Goal: Information Seeking & Learning: Learn about a topic

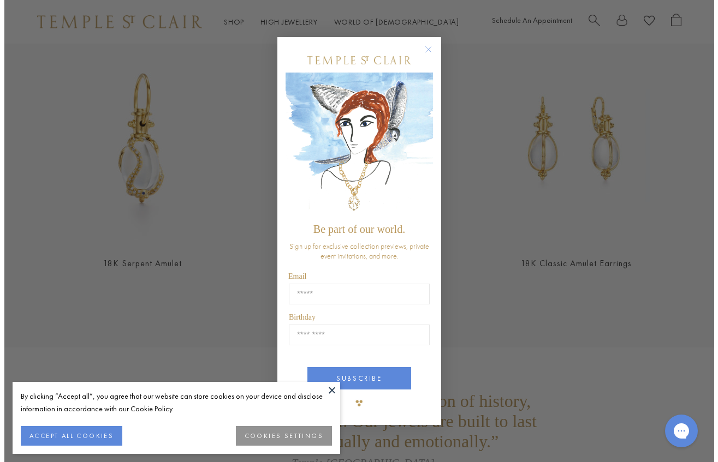
scroll to position [2083, 0]
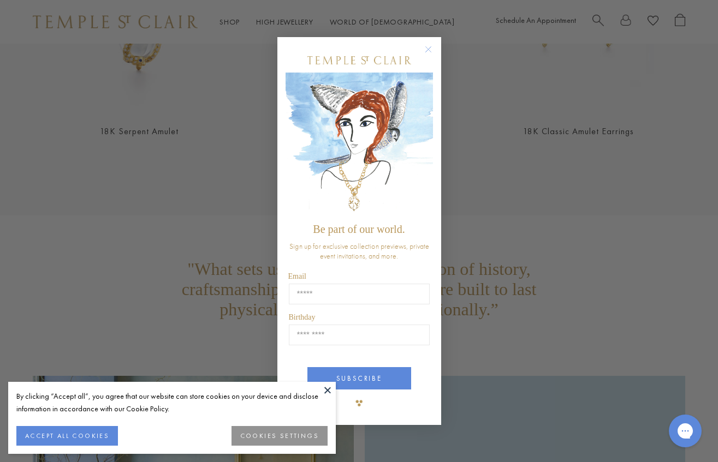
click at [427, 44] on circle "Close dialog" at bounding box center [427, 49] width 13 height 13
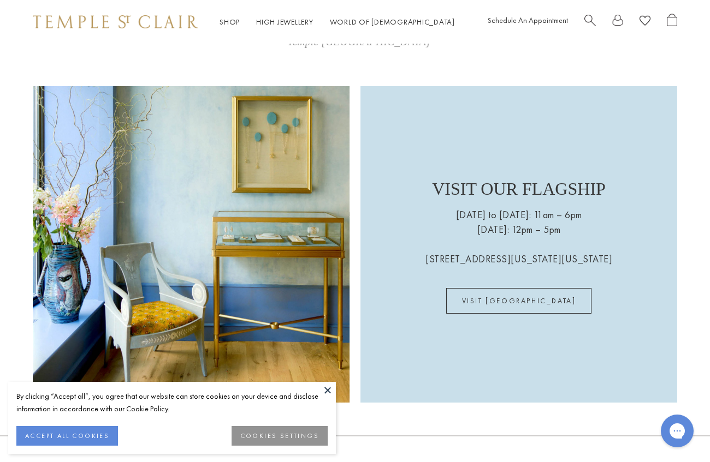
scroll to position [2019, 0]
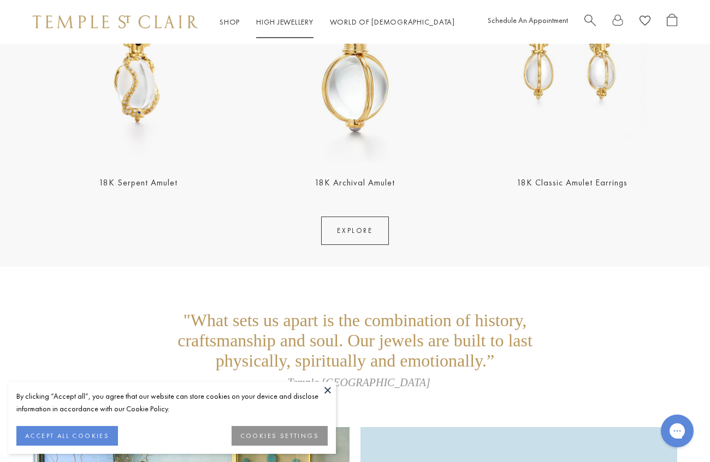
click at [275, 20] on link "High Jewellery High Jewellery" at bounding box center [284, 22] width 57 height 10
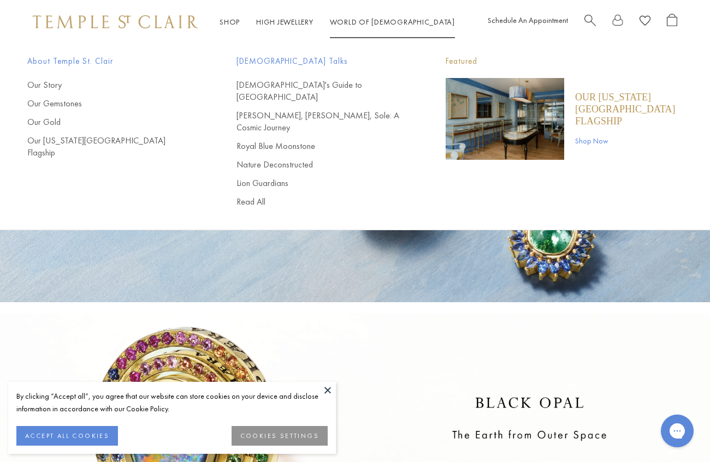
click at [378, 23] on link "World of Temple World of Temple" at bounding box center [392, 22] width 125 height 10
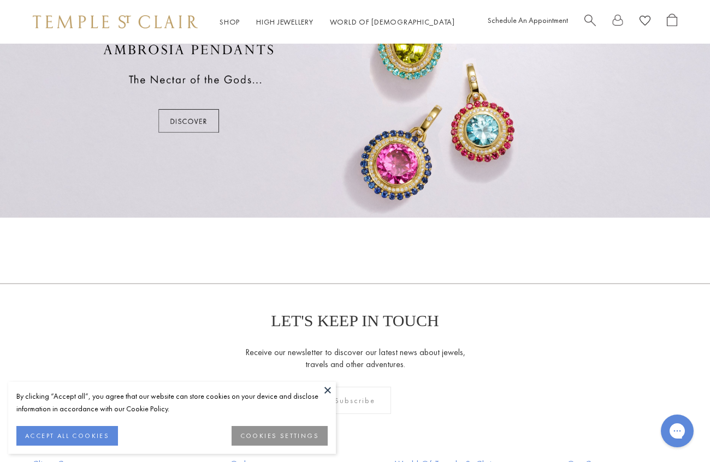
scroll to position [710, 0]
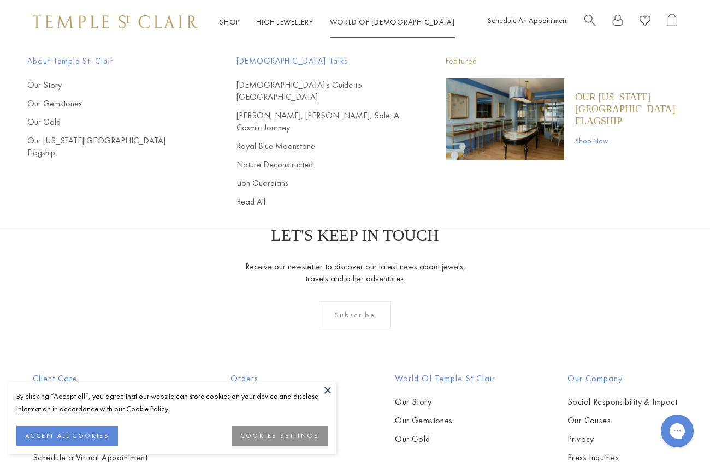
click at [367, 26] on link "World of Temple World of Temple" at bounding box center [392, 22] width 125 height 10
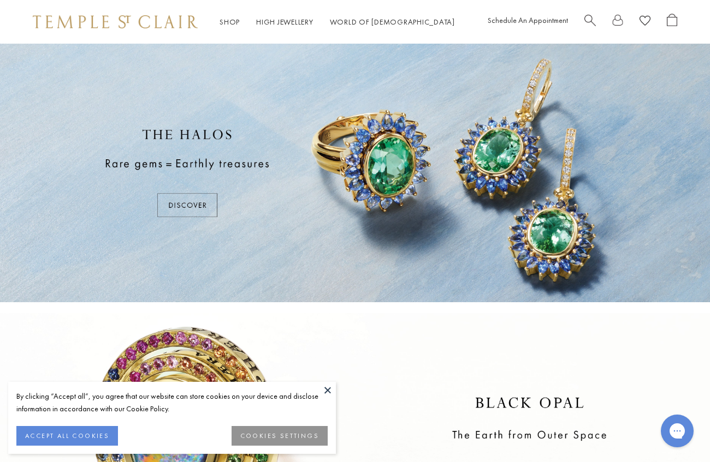
click at [368, 28] on li "World of Temple World of Temple About Temple St. Clair Our Story Our Gemstones …" at bounding box center [392, 22] width 125 height 14
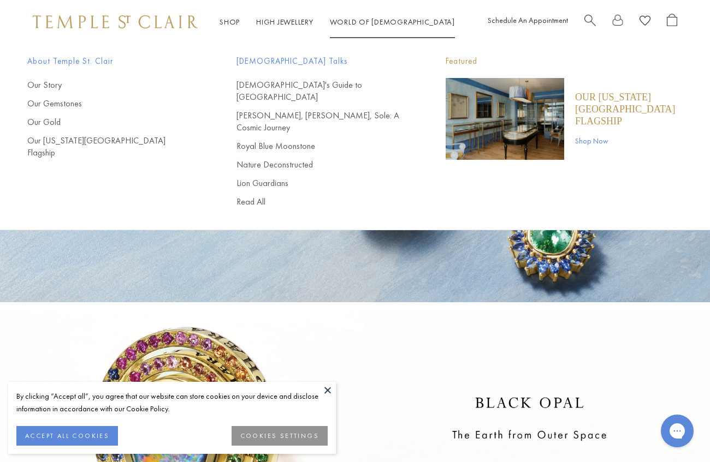
click at [368, 23] on link "World of Temple World of Temple" at bounding box center [392, 22] width 125 height 10
click at [370, 21] on link "World of Temple World of Temple" at bounding box center [392, 22] width 125 height 10
click at [371, 25] on link "World of Temple World of Temple" at bounding box center [392, 22] width 125 height 10
click at [53, 86] on link "Our Story" at bounding box center [109, 85] width 165 height 12
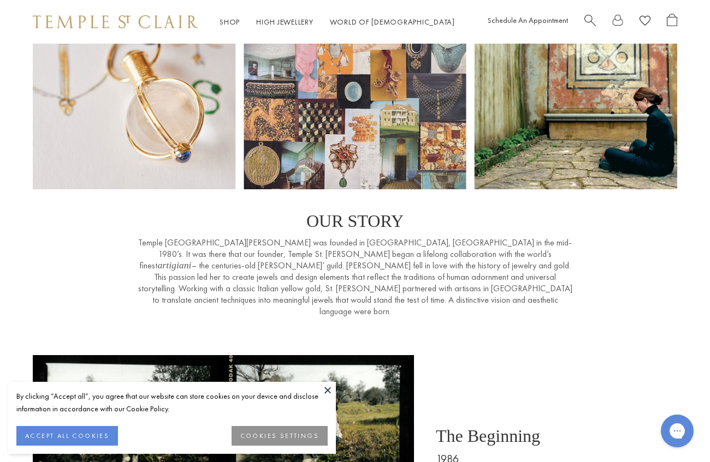
scroll to position [218, 0]
